Goal: Task Accomplishment & Management: Complete application form

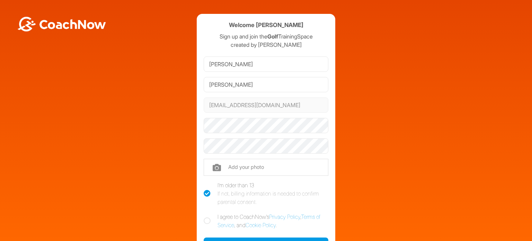
click at [248, 85] on input "Herman" at bounding box center [266, 84] width 125 height 15
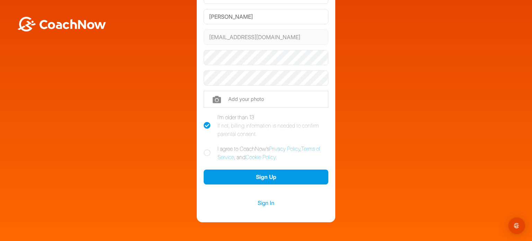
scroll to position [68, 0]
type input "Herrmann"
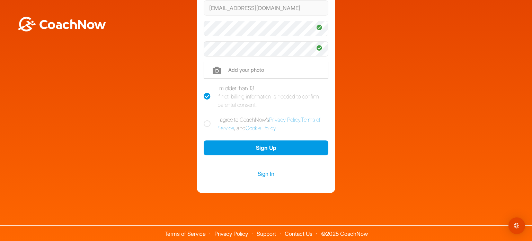
click at [204, 121] on icon at bounding box center [207, 123] width 7 height 7
click at [204, 120] on input "I agree to CoachNow's Privacy Policy , Terms of Service , and Cookie Policy ." at bounding box center [206, 117] width 5 height 5
checkbox input "true"
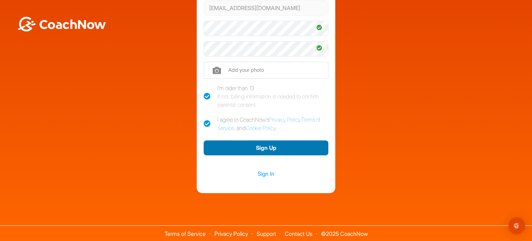
click at [272, 151] on button "Sign Up" at bounding box center [266, 147] width 125 height 15
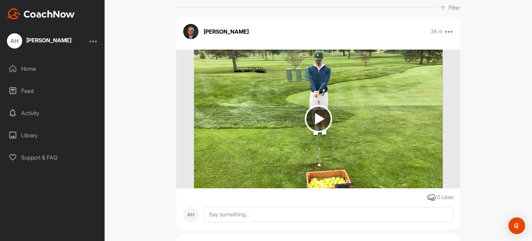
scroll to position [105, 0]
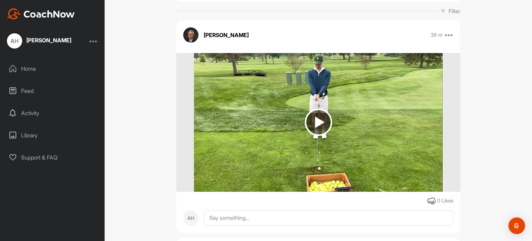
click at [316, 120] on img at bounding box center [318, 121] width 27 height 27
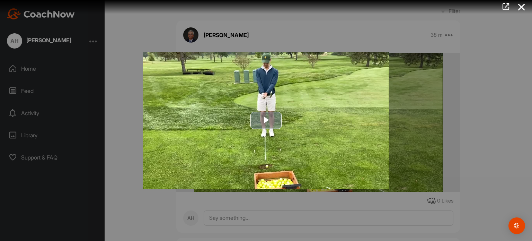
click at [266, 120] on span "Video Player" at bounding box center [266, 120] width 0 height 0
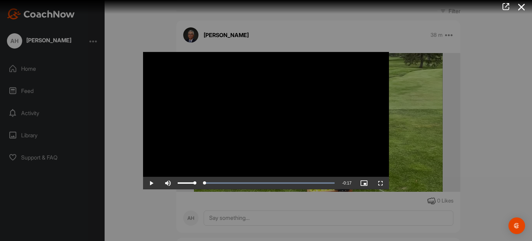
drag, startPoint x: 335, startPoint y: 181, endPoint x: 171, endPoint y: 185, distance: 164.5
click at [171, 185] on div "Play Skip Backward Skip Forward Mute Current Time 0:00 / Duration 0:17 Loaded :…" at bounding box center [266, 183] width 246 height 12
click at [150, 183] on span "Video Player" at bounding box center [151, 183] width 17 height 0
click at [149, 183] on span "Video Player" at bounding box center [151, 183] width 17 height 0
click at [150, 183] on span "Video Player" at bounding box center [151, 183] width 17 height 0
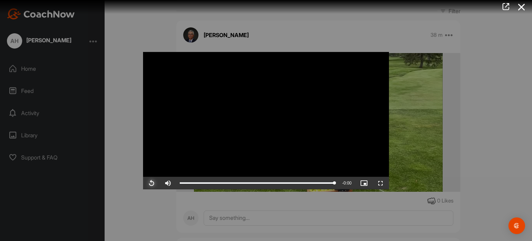
click at [151, 183] on span "Video Player" at bounding box center [151, 183] width 17 height 0
click at [154, 183] on span "Video Player" at bounding box center [151, 183] width 17 height 0
click at [152, 183] on span "Video Player" at bounding box center [151, 183] width 17 height 0
click at [521, 8] on icon at bounding box center [521, 7] width 16 height 13
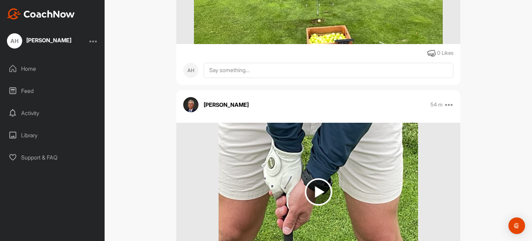
scroll to position [346, 0]
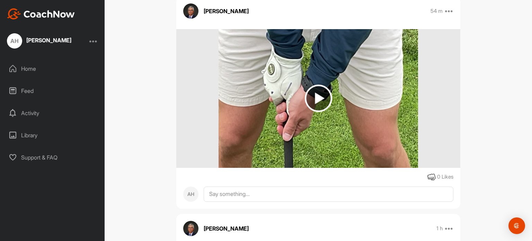
click at [316, 99] on img at bounding box center [318, 97] width 27 height 27
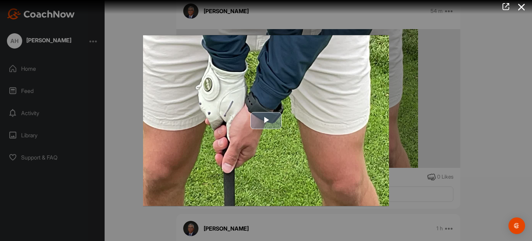
click at [266, 120] on span "Video Player" at bounding box center [266, 120] width 0 height 0
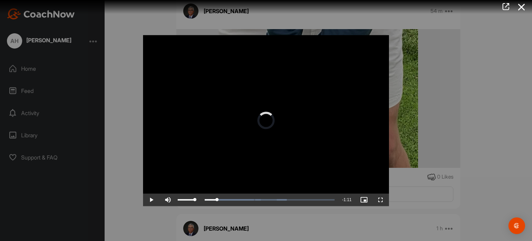
drag, startPoint x: 202, startPoint y: 200, endPoint x: 169, endPoint y: 199, distance: 32.9
click at [169, 199] on div "Play Skip Backward Skip Forward Mute Current Time 0:06 / Duration 1:17 Loaded :…" at bounding box center [266, 199] width 246 height 12
click at [151, 199] on span "Video Player" at bounding box center [151, 199] width 17 height 0
click at [522, 5] on icon at bounding box center [521, 7] width 16 height 13
